Goal: Check status: Check status

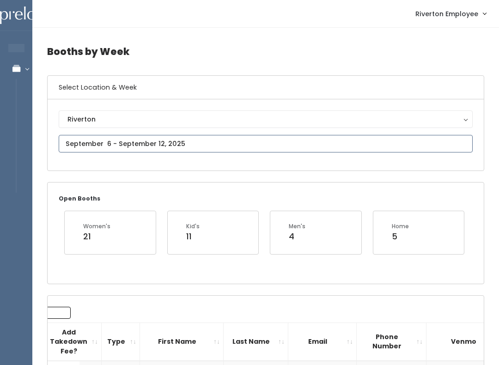
click at [235, 143] on input "text" at bounding box center [266, 144] width 414 height 18
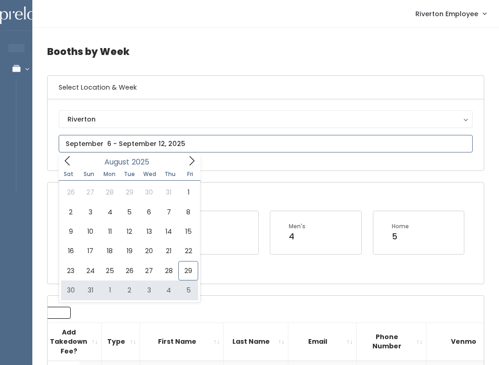
type input "August 30 to September 5"
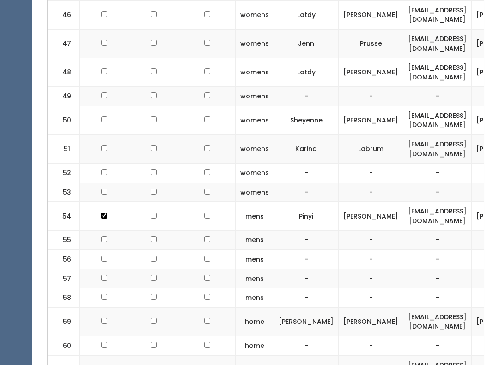
scroll to position [1696, 0]
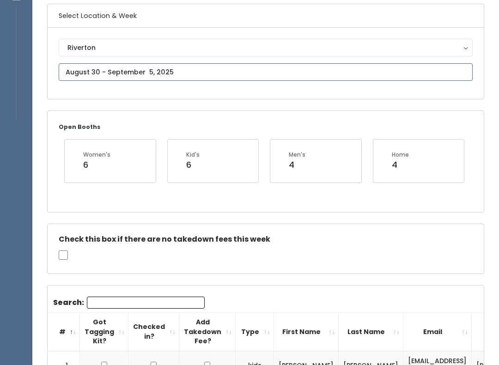
click at [204, 80] on input "text" at bounding box center [266, 73] width 414 height 18
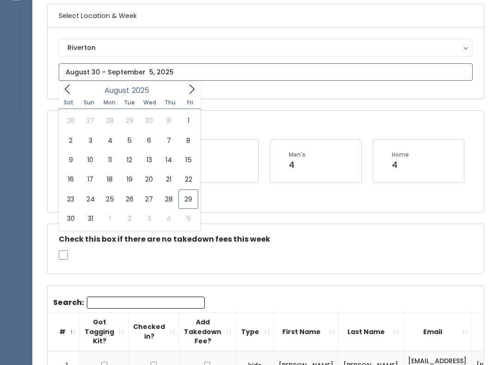
click at [194, 93] on icon at bounding box center [192, 89] width 10 height 10
type input "September 6 to September 12"
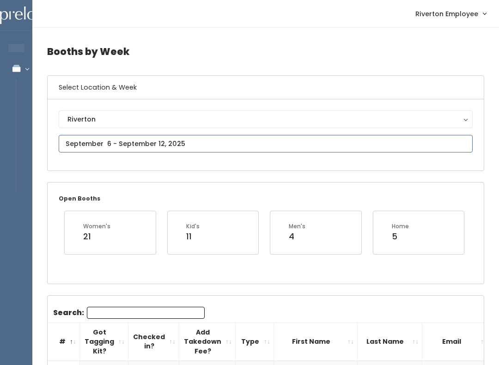
type input "August 23 to August 29"
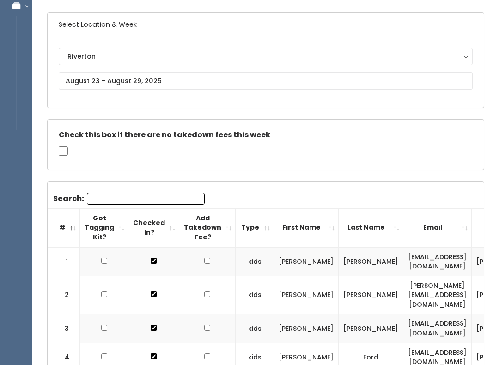
scroll to position [65, 0]
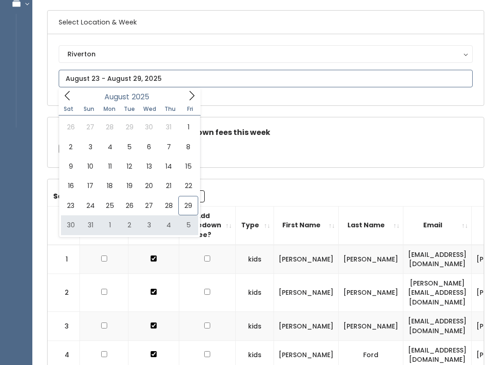
type input "August 30 to September 5"
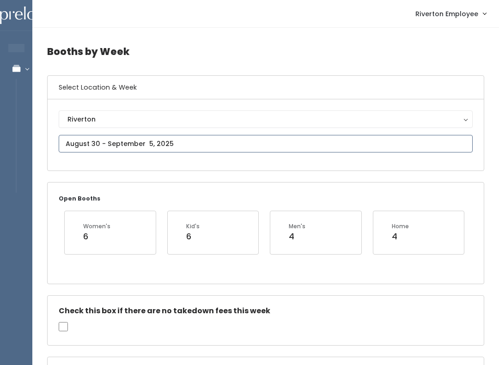
click at [252, 142] on input "text" at bounding box center [266, 144] width 414 height 18
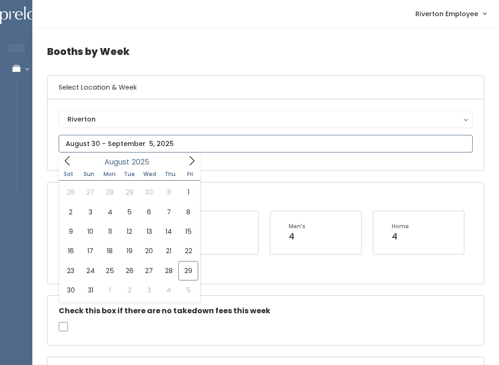
type input "[DATE] to [DATE]"
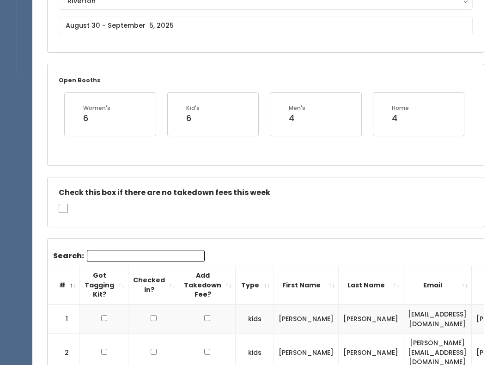
scroll to position [119, 0]
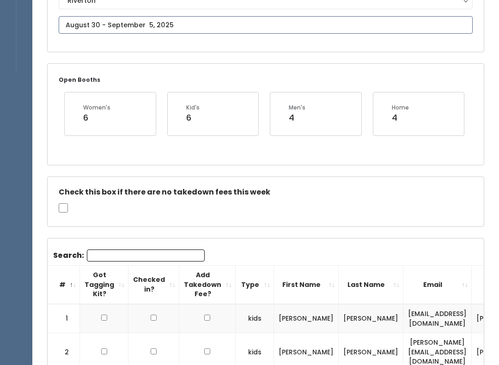
click at [274, 30] on input "text" at bounding box center [266, 25] width 414 height 18
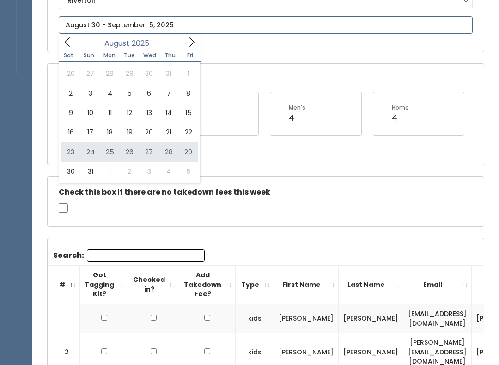
type input "August 23 to August 29"
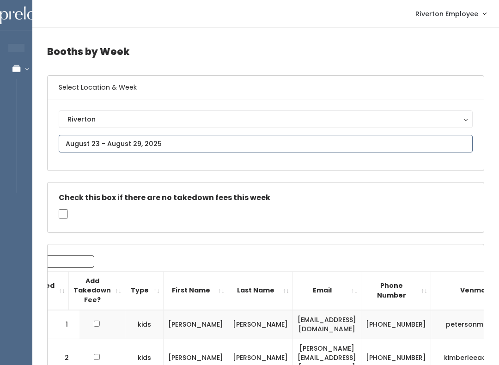
click at [214, 145] on input "text" at bounding box center [266, 144] width 414 height 18
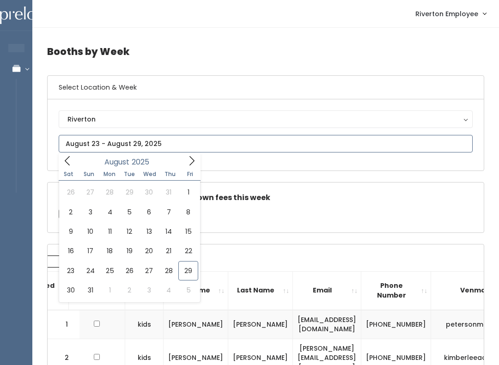
type input "August 30 to September 5"
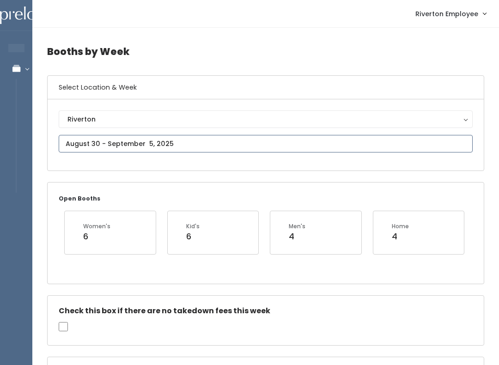
click at [313, 144] on input "text" at bounding box center [266, 144] width 414 height 18
type input "[DATE] to [DATE]"
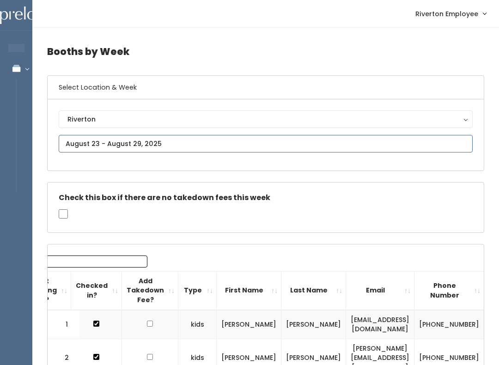
click at [261, 145] on input "text" at bounding box center [266, 144] width 414 height 18
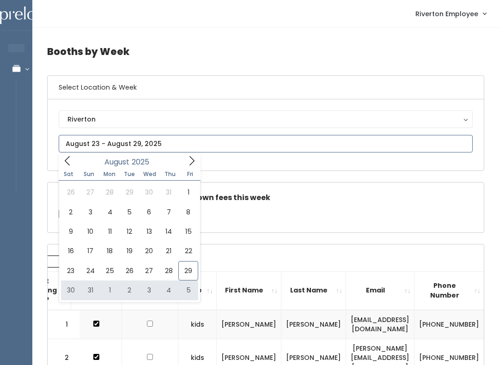
type input "August 30 to September 5"
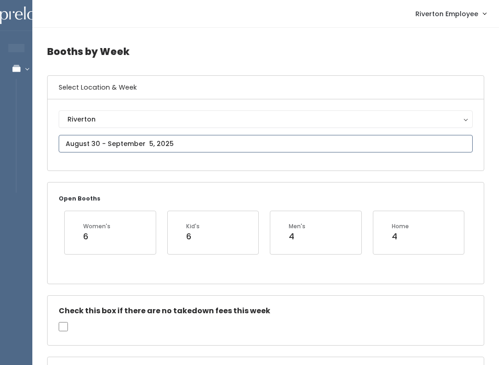
click at [234, 142] on input "text" at bounding box center [266, 144] width 414 height 18
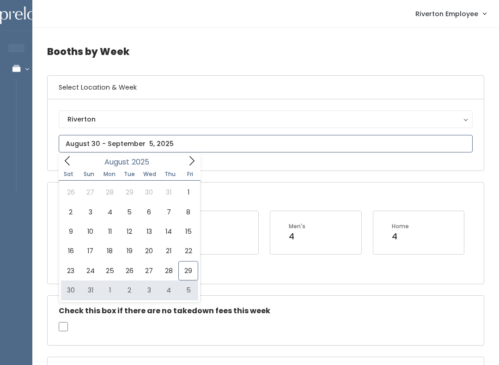
type input "August 30 to September 5"
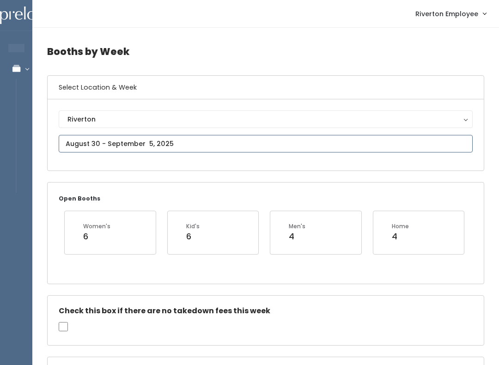
click at [223, 151] on input "text" at bounding box center [266, 144] width 414 height 18
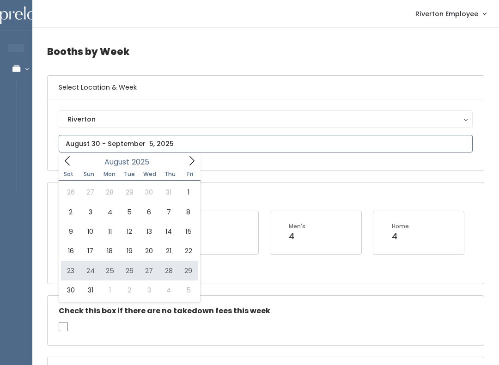
type input "August 23 to August 29"
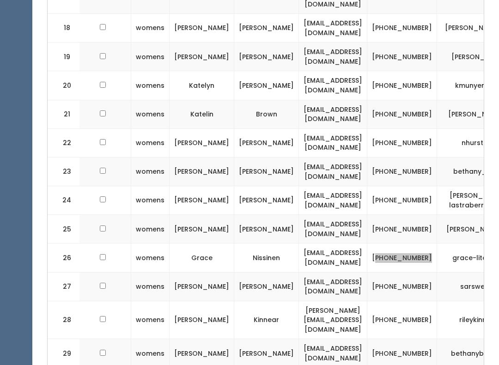
scroll to position [832, 0]
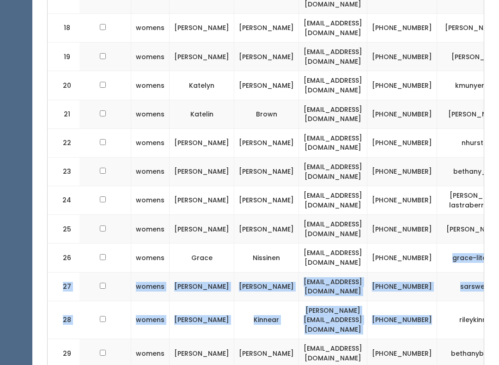
click at [437, 340] on td "bethanybertoch" at bounding box center [482, 354] width 90 height 29
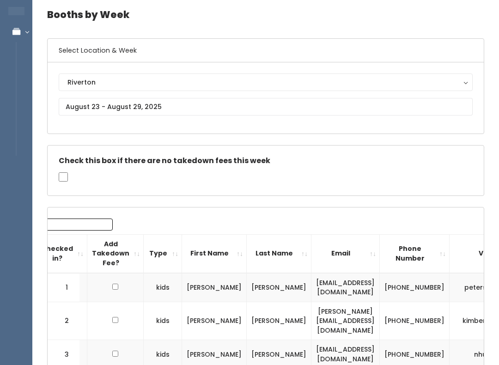
scroll to position [40, 0]
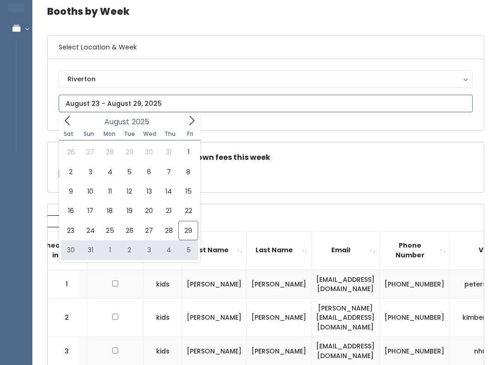
type input "August 30 to September 5"
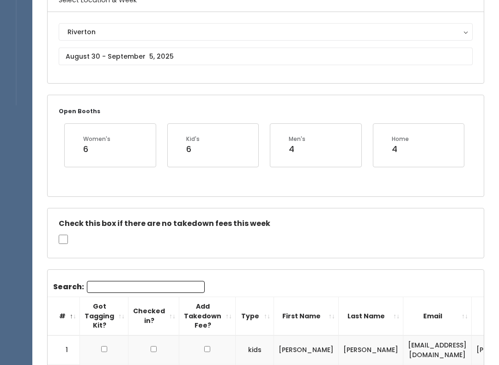
scroll to position [79, 0]
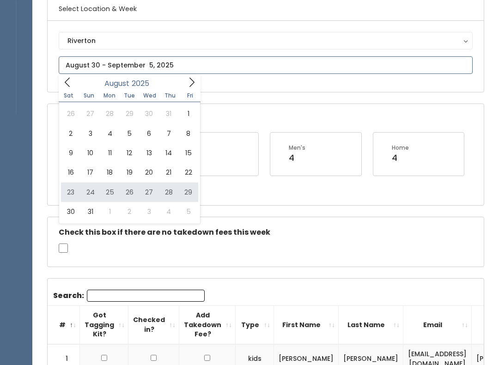
type input "[DATE] to [DATE]"
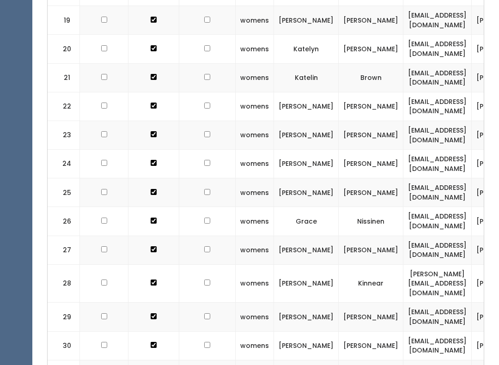
scroll to position [869, 0]
